Goal: Find specific page/section: Find specific page/section

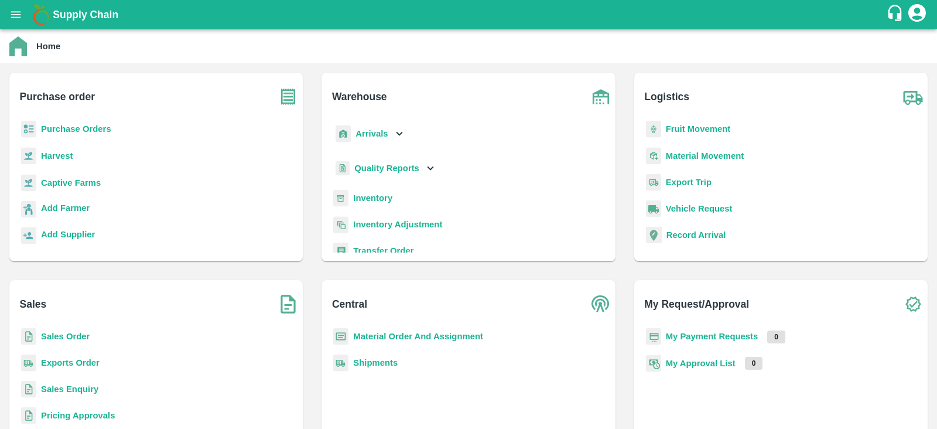
click at [64, 178] on b "Captive Farms" at bounding box center [71, 182] width 60 height 9
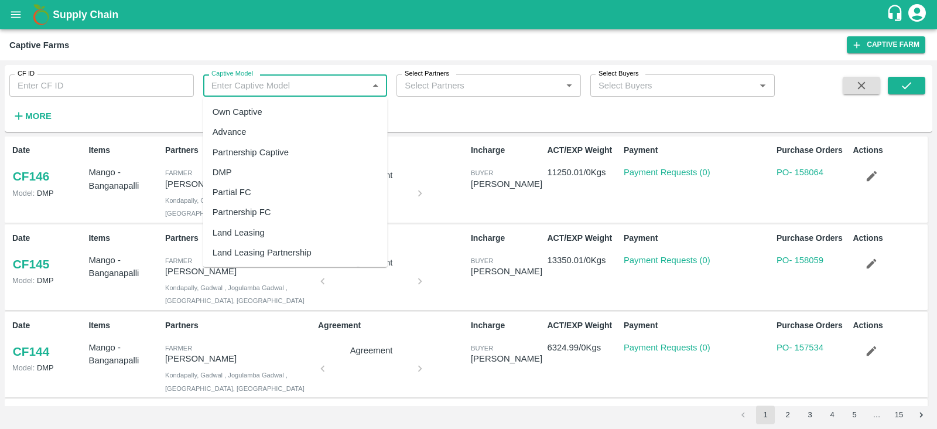
click at [241, 89] on input "Captive Model" at bounding box center [286, 85] width 158 height 15
click at [243, 227] on div "Land Leasing" at bounding box center [238, 232] width 52 height 13
type input "Land Leasing"
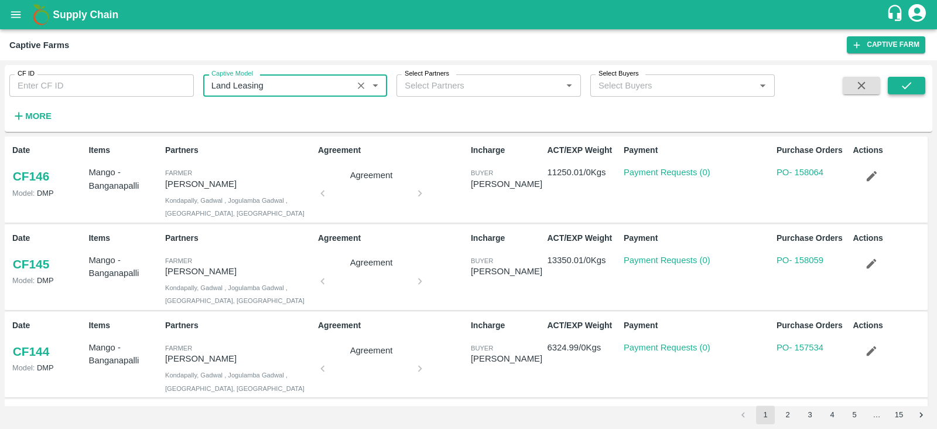
click at [905, 82] on icon "submit" at bounding box center [906, 85] width 13 height 13
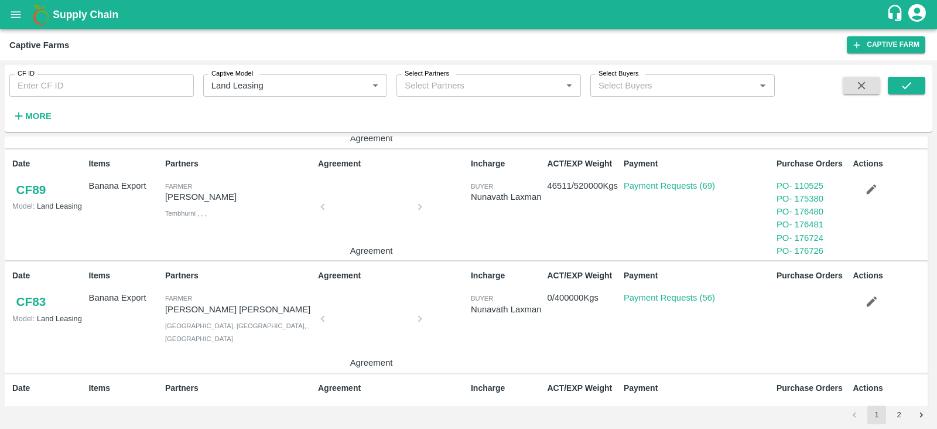
scroll to position [660, 0]
click at [29, 186] on link "CF 89" at bounding box center [30, 189] width 37 height 21
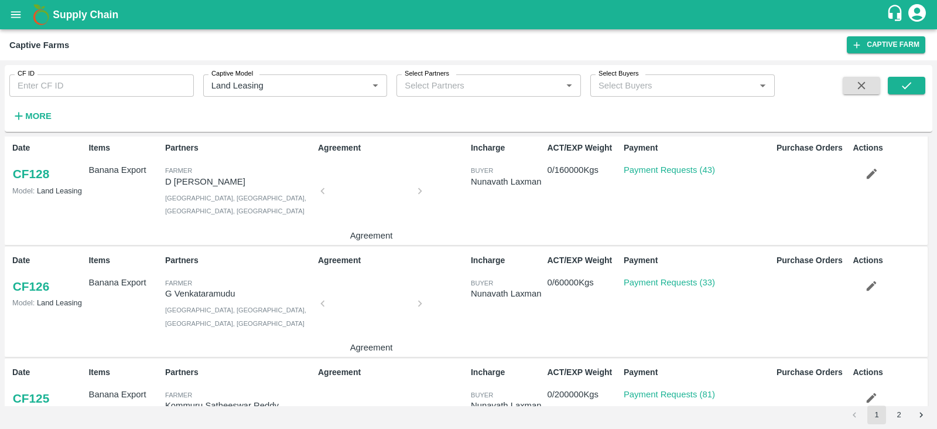
scroll to position [0, 0]
